Goal: Information Seeking & Learning: Learn about a topic

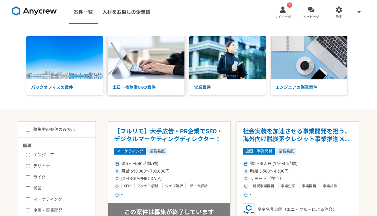
click at [126, 87] on p "土日・夜稼働OKの案件" at bounding box center [146, 87] width 77 height 16
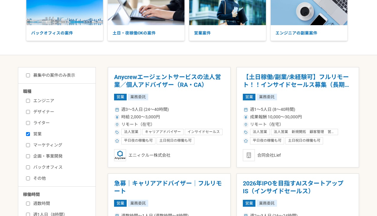
scroll to position [60, 0]
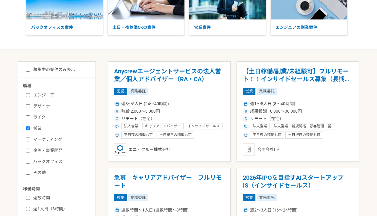
click at [41, 129] on label "営業" at bounding box center [60, 128] width 69 height 6
click at [30, 129] on input "営業" at bounding box center [28, 128] width 4 height 4
checkbox input "false"
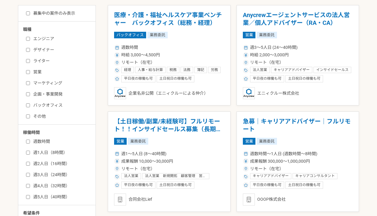
scroll to position [120, 0]
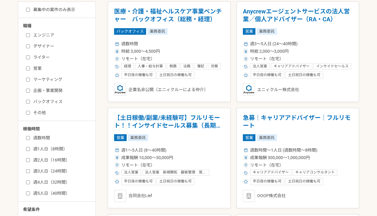
click at [36, 112] on label "その他" at bounding box center [60, 113] width 69 height 6
click at [30, 112] on input "その他" at bounding box center [28, 113] width 4 height 4
checkbox input "true"
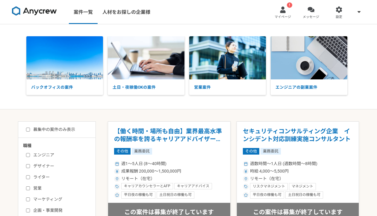
click at [49, 11] on img at bounding box center [34, 11] width 45 height 10
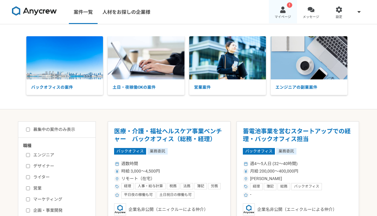
click at [279, 9] on link "! マイページ" at bounding box center [283, 12] width 28 height 24
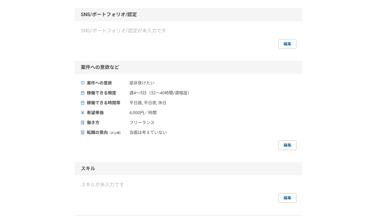
scroll to position [180, 0]
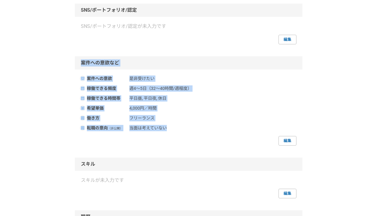
drag, startPoint x: 62, startPoint y: 57, endPoint x: 213, endPoint y: 125, distance: 166.1
click at [213, 125] on div "採用担当者として利用する 以下の入力をすると、応募時の選考通過やスカウト受信の可能性が高まります。 自己紹介 は100文字以上入力しましょう スキル は3件以…" at bounding box center [188, 101] width 377 height 515
click at [213, 125] on div "転職の意向 （非公開） 当面は考えていない" at bounding box center [189, 128] width 216 height 6
drag, startPoint x: 202, startPoint y: 124, endPoint x: 89, endPoint y: 60, distance: 130.2
click at [89, 60] on div "案件への意欲など 案件への意欲 是非受けたい 稼働できる頻度 週4〜5日（32〜40時間/週程度） 稼働できる時間帯 平日昼, 平日夜, 休日 希望単価 4,…" at bounding box center [189, 100] width 228 height 89
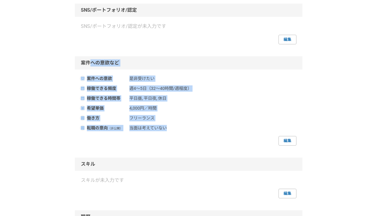
click at [89, 60] on div "案件への意欲など" at bounding box center [189, 62] width 228 height 13
drag, startPoint x: 68, startPoint y: 58, endPoint x: 206, endPoint y: 118, distance: 149.8
click at [203, 117] on div "採用担当者として利用する 以下の入力をすると、応募時の選考通過やスカウト受信の可能性が高まります。 自己紹介 は100文字以上入力しましょう スキル は3件以…" at bounding box center [188, 101] width 377 height 515
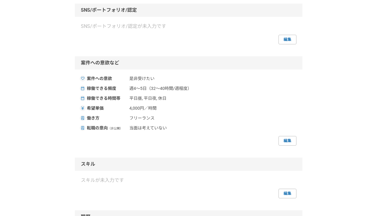
click at [218, 121] on div "案件への意欲 是非受けたい 稼働できる頻度 週4〜5日（32〜40時間/週程度） 稼働できる時間帯 平日昼, 平日夜, 休日 希望単価 4,000円／時間 働…" at bounding box center [189, 111] width 216 height 70
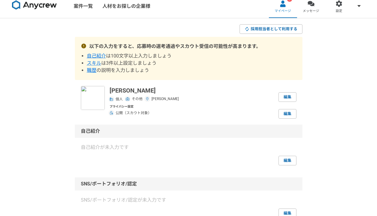
scroll to position [0, 0]
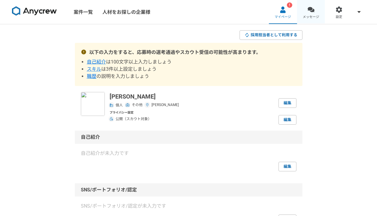
click at [305, 7] on link "メッセージ" at bounding box center [311, 12] width 28 height 24
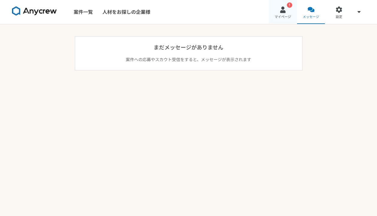
click at [282, 10] on div at bounding box center [283, 9] width 7 height 7
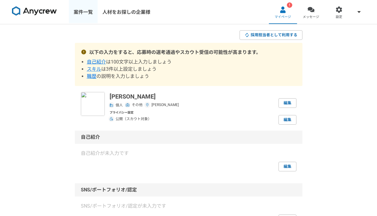
click at [88, 11] on link "案件一覧" at bounding box center [83, 12] width 29 height 24
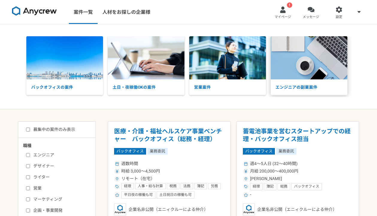
click at [302, 56] on img at bounding box center [309, 57] width 77 height 43
click at [44, 13] on img at bounding box center [34, 11] width 45 height 10
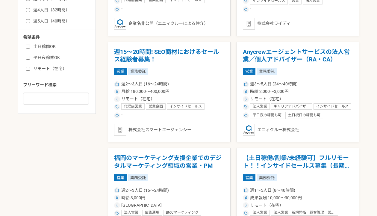
scroll to position [330, 0]
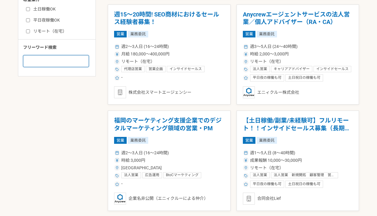
click at [59, 61] on input at bounding box center [56, 61] width 66 height 12
type input "プロジェクトマネージャー"
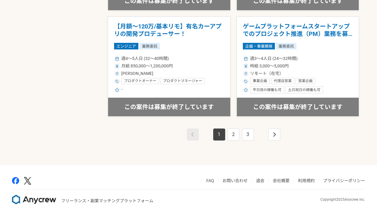
scroll to position [1062, 0]
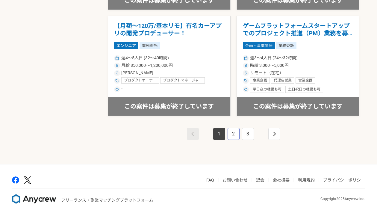
click at [233, 133] on link "2" at bounding box center [234, 134] width 12 height 12
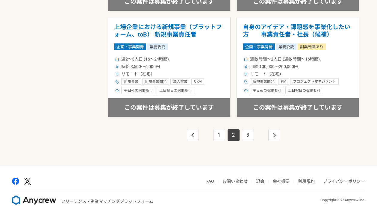
scroll to position [1062, 0]
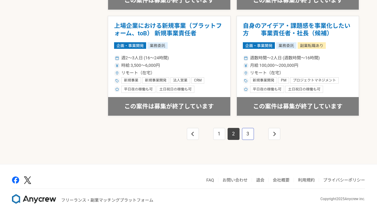
click at [251, 132] on link "3" at bounding box center [248, 134] width 12 height 12
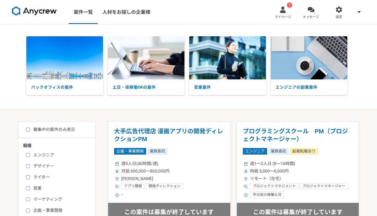
click at [35, 10] on img at bounding box center [34, 11] width 45 height 10
